Goal: Obtain resource: Obtain resource

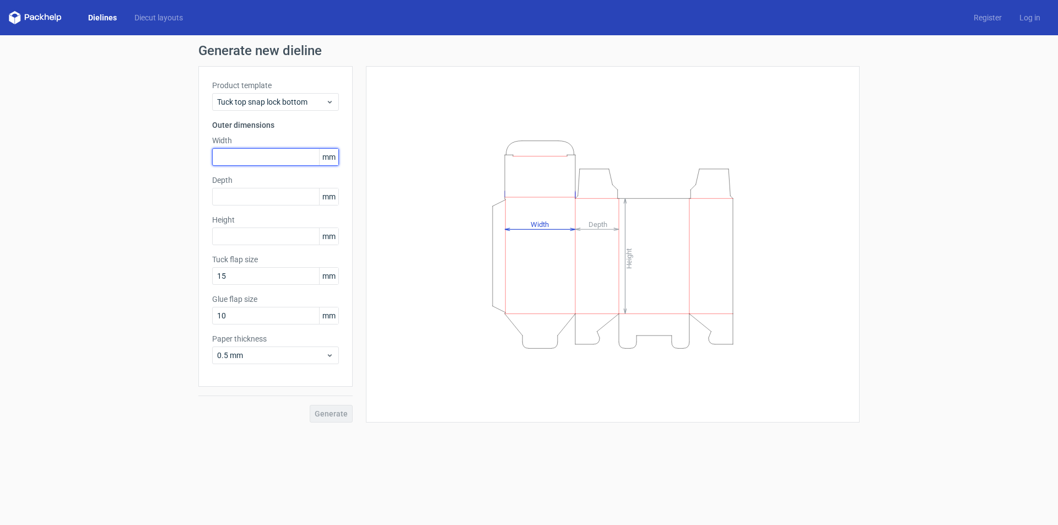
click at [264, 153] on input "text" at bounding box center [275, 157] width 127 height 18
click at [252, 195] on input "text" at bounding box center [275, 197] width 127 height 18
click at [251, 251] on div "Product template Tuck top snap lock bottom Outer dimensions Width mm Depth mm H…" at bounding box center [275, 226] width 154 height 321
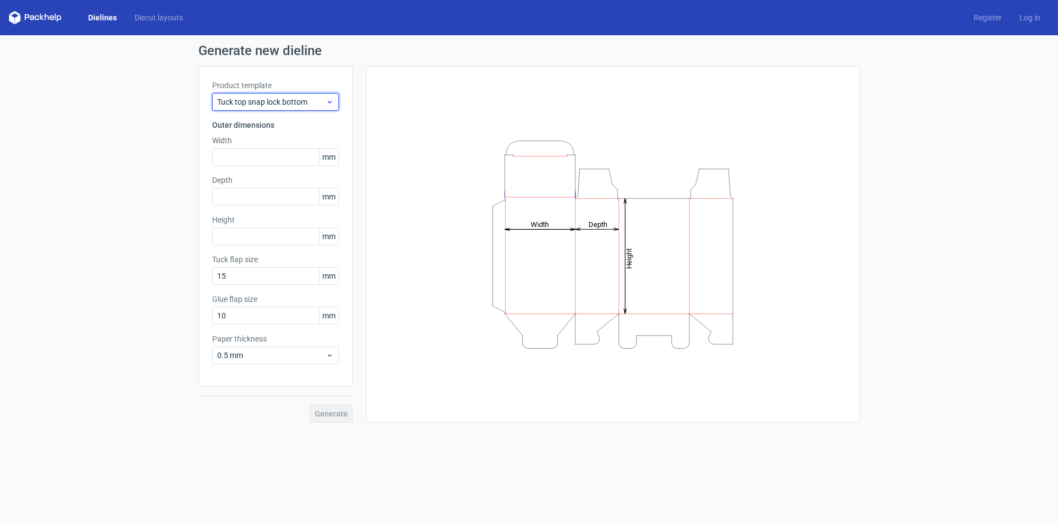
click at [292, 104] on span "Tuck top snap lock bottom" at bounding box center [271, 101] width 109 height 11
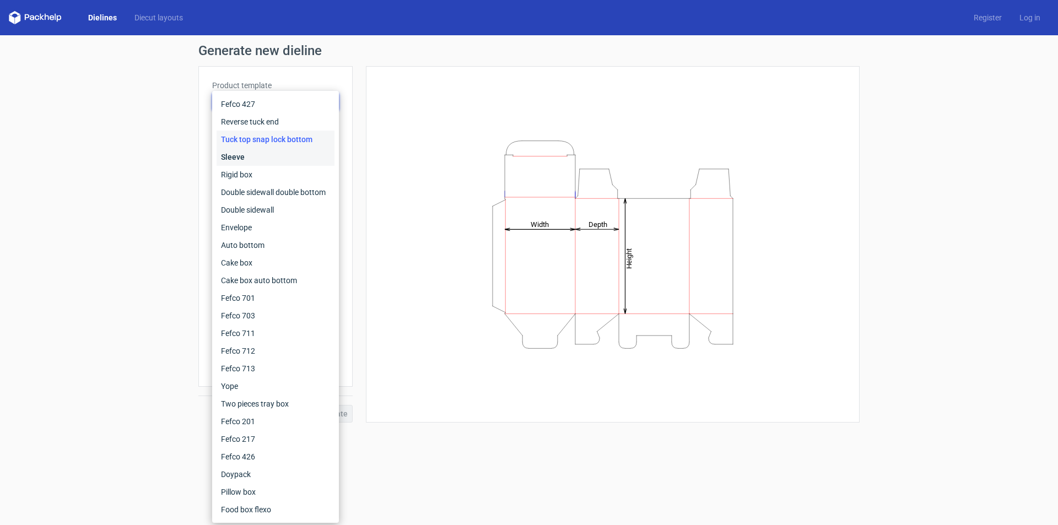
click at [252, 159] on div "Sleeve" at bounding box center [276, 157] width 118 height 18
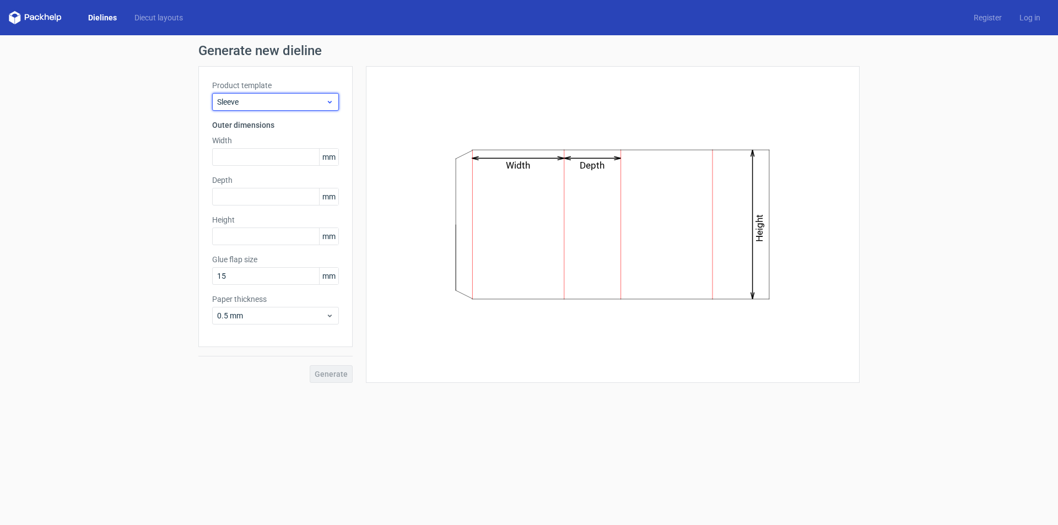
click at [265, 108] on div "Sleeve" at bounding box center [275, 102] width 127 height 18
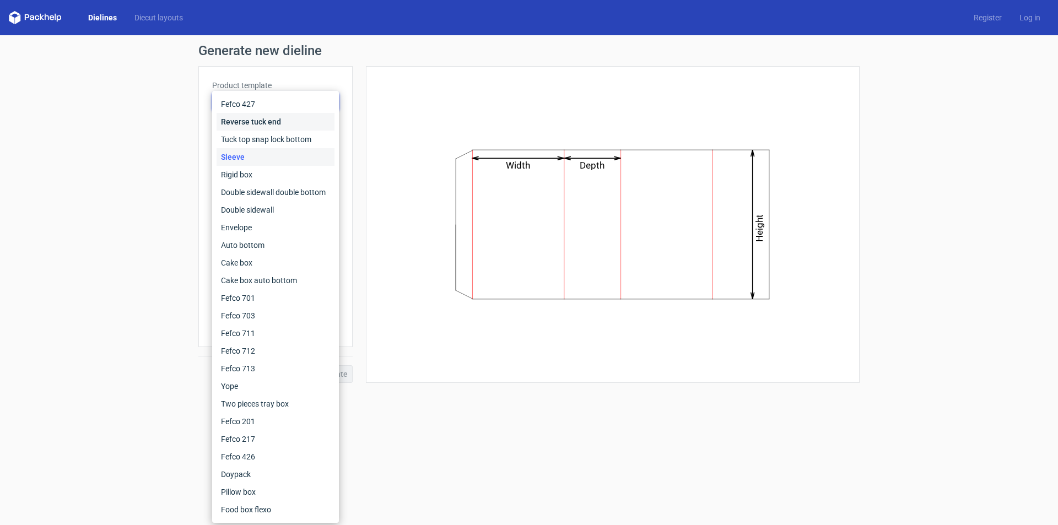
click at [261, 120] on div "Reverse tuck end" at bounding box center [276, 122] width 118 height 18
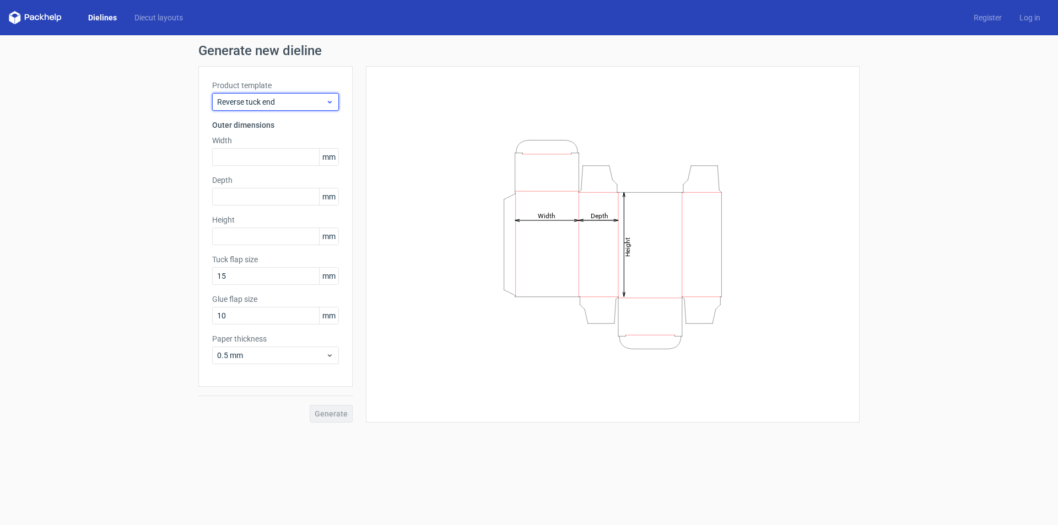
click at [282, 100] on span "Reverse tuck end" at bounding box center [271, 101] width 109 height 11
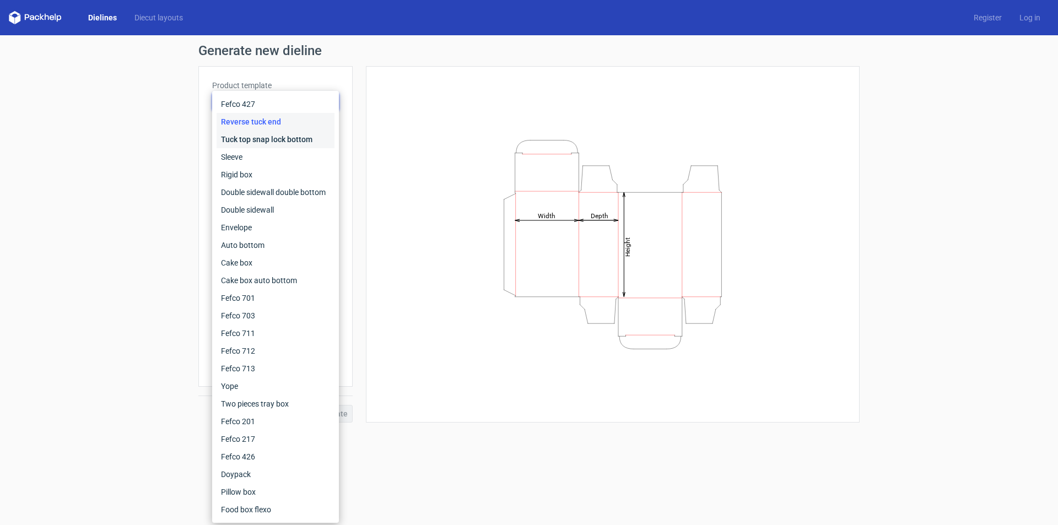
click at [254, 141] on div "Tuck top snap lock bottom" at bounding box center [276, 140] width 118 height 18
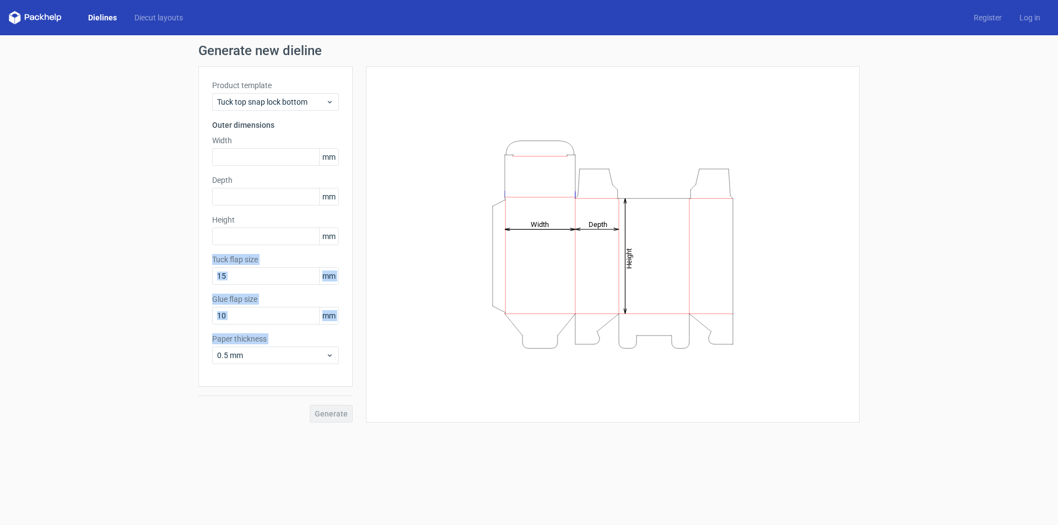
click at [183, 359] on div "Generate new dieline Product template Tuck top snap lock bottom Outer dimension…" at bounding box center [529, 233] width 1058 height 396
click at [87, 105] on div "Generate new dieline Product template Tuck top snap lock bottom Outer dimension…" at bounding box center [529, 233] width 1058 height 396
